Goal: Information Seeking & Learning: Learn about a topic

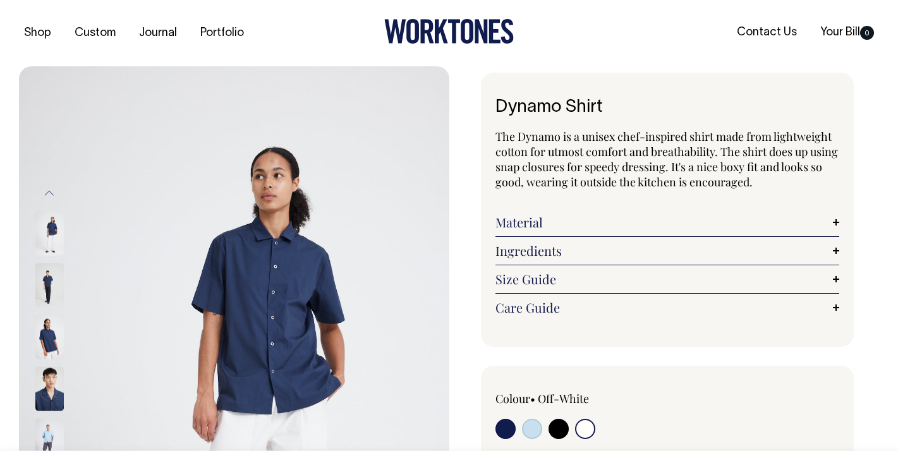
click at [505, 430] on input "radio" at bounding box center [505, 429] width 20 height 20
radio input "true"
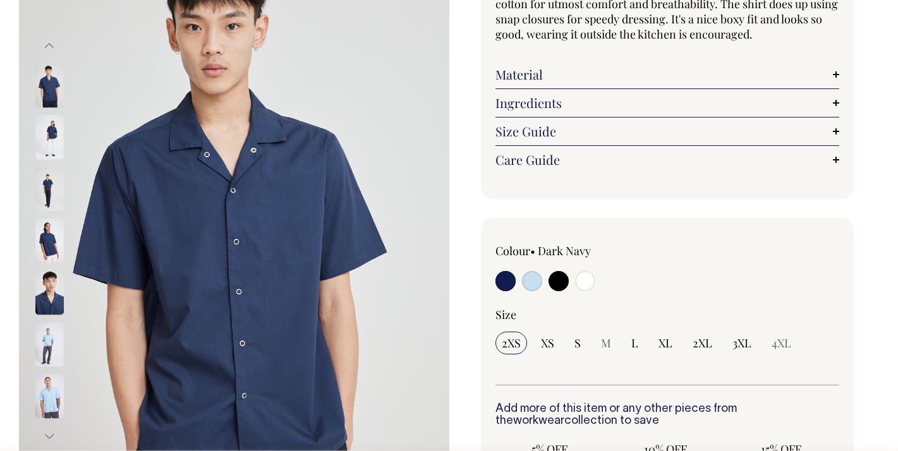
scroll to position [148, 0]
click at [577, 284] on input "radio" at bounding box center [585, 280] width 20 height 20
radio input "true"
select select "Off-White"
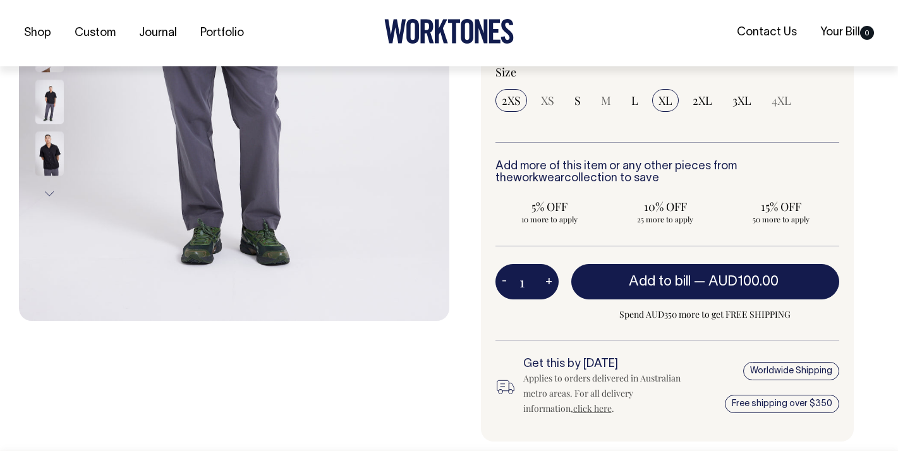
scroll to position [391, 0]
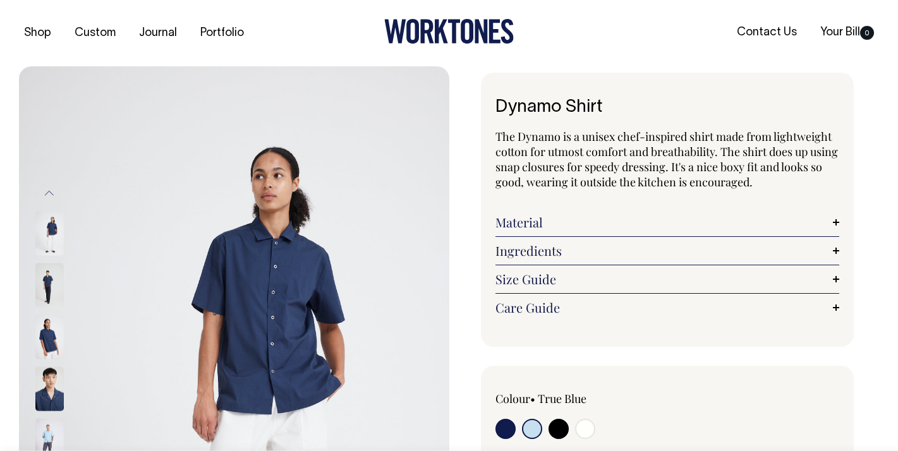
click at [528, 220] on link "Material" at bounding box center [667, 222] width 344 height 15
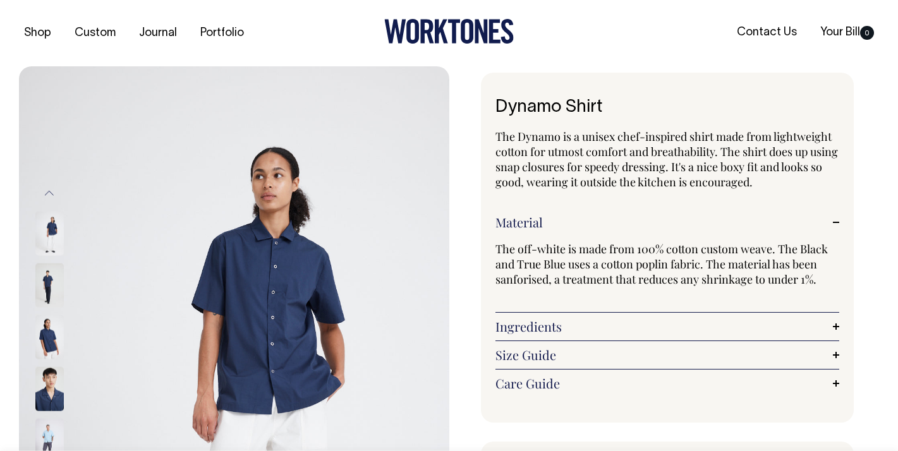
click at [528, 220] on link "Material" at bounding box center [667, 222] width 344 height 15
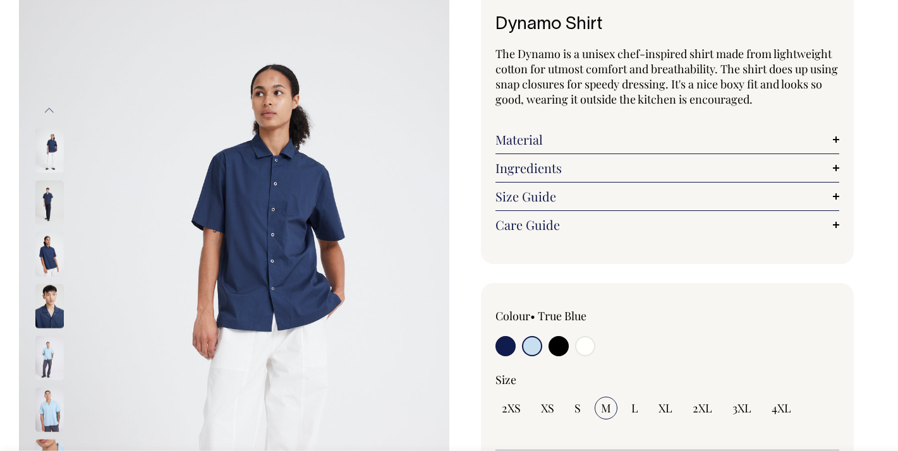
scroll to position [83, 0]
